Goal: Check status: Check status

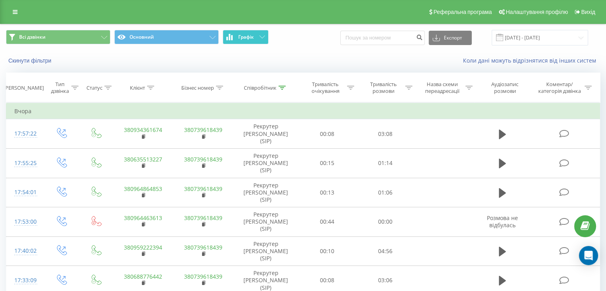
click at [234, 36] on button "Графік" at bounding box center [246, 37] width 46 height 14
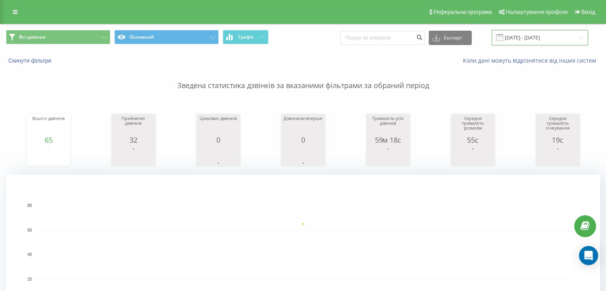
click at [555, 34] on input "[DATE] - [DATE]" at bounding box center [540, 38] width 96 height 16
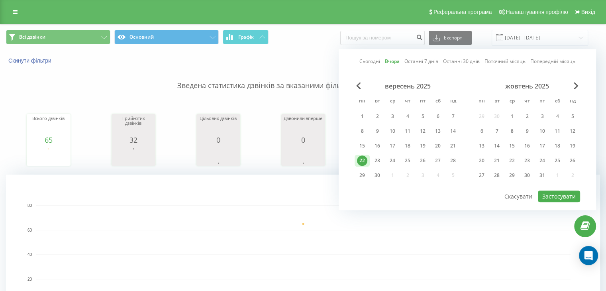
click at [375, 61] on link "Сьогодні" at bounding box center [370, 62] width 21 height 8
click at [565, 194] on button "Застосувати" at bounding box center [559, 197] width 42 height 12
type input "[DATE] - [DATE]"
